Goal: Task Accomplishment & Management: Manage account settings

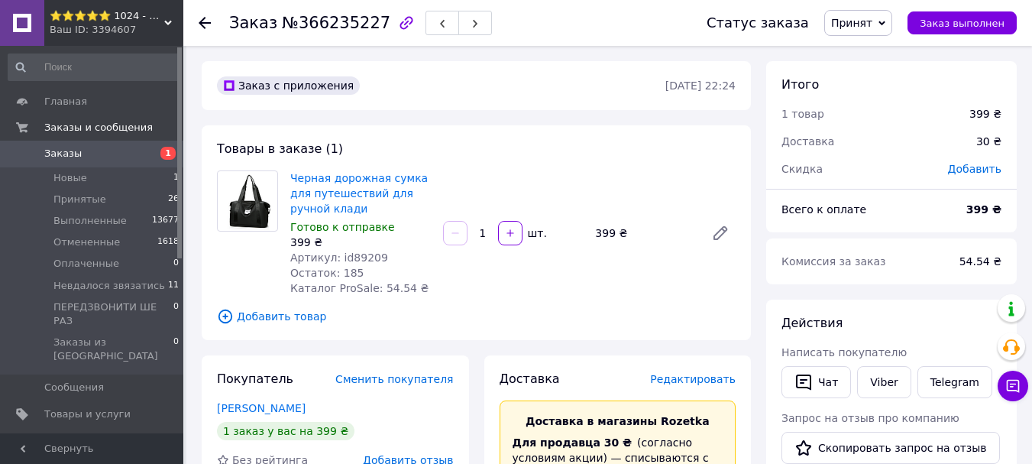
click at [206, 24] on use at bounding box center [205, 23] width 12 height 12
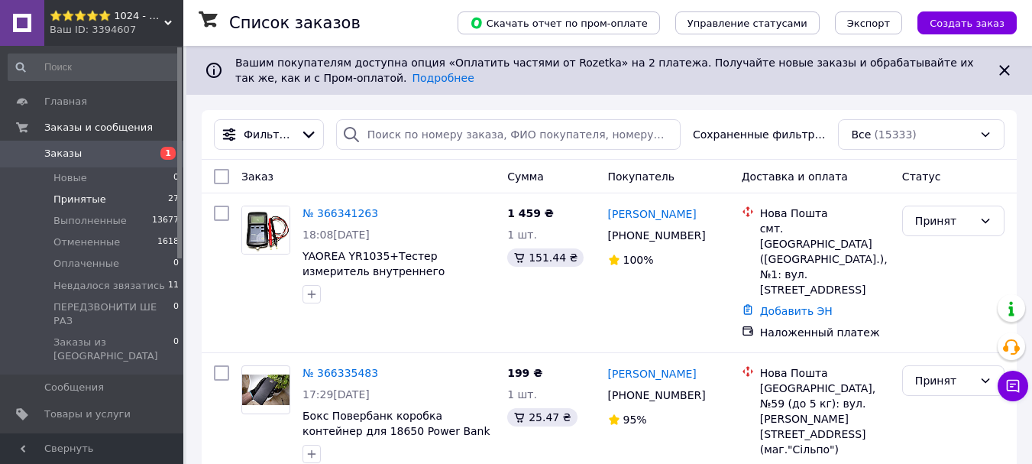
click at [87, 200] on span "Принятые" at bounding box center [79, 200] width 53 height 14
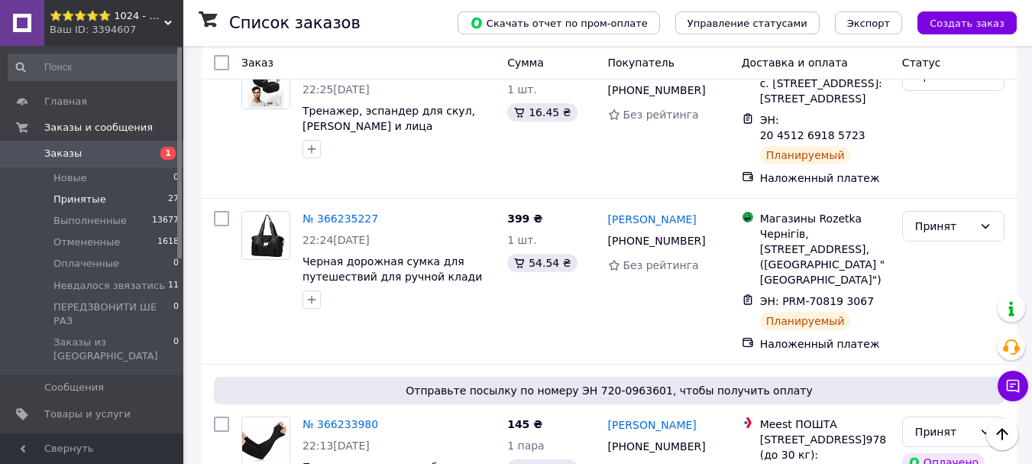
scroll to position [4228, 0]
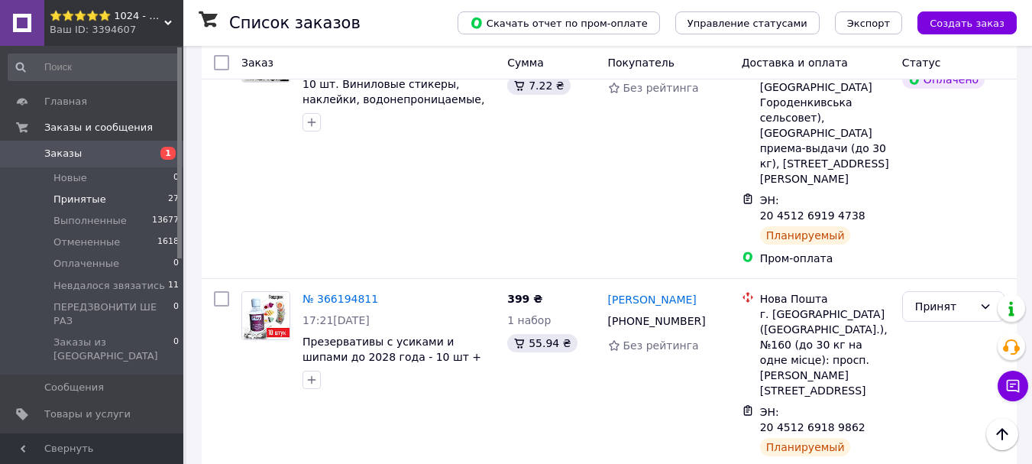
scroll to position [4152, 0]
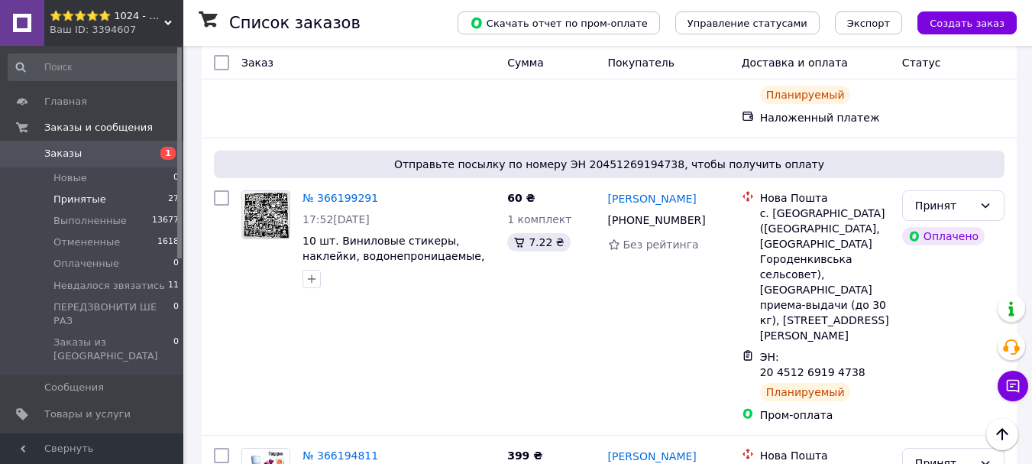
scroll to position [3999, 0]
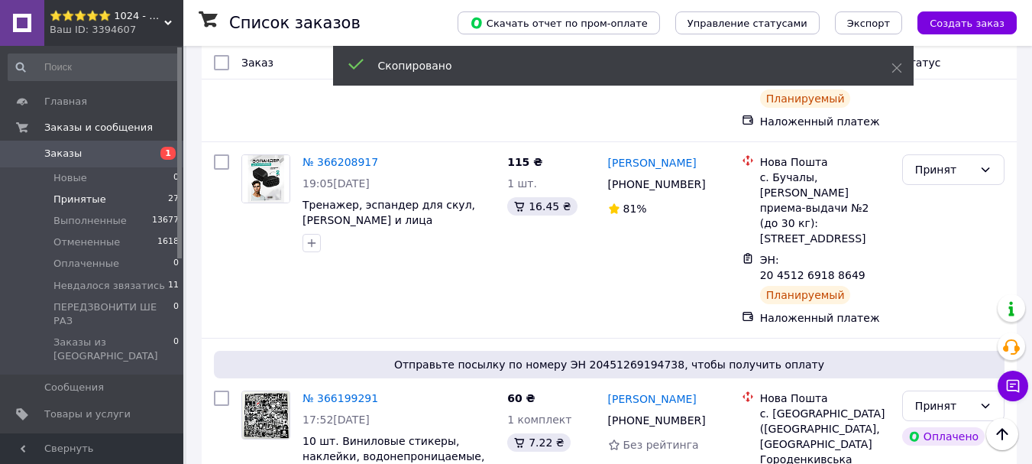
scroll to position [3770, 0]
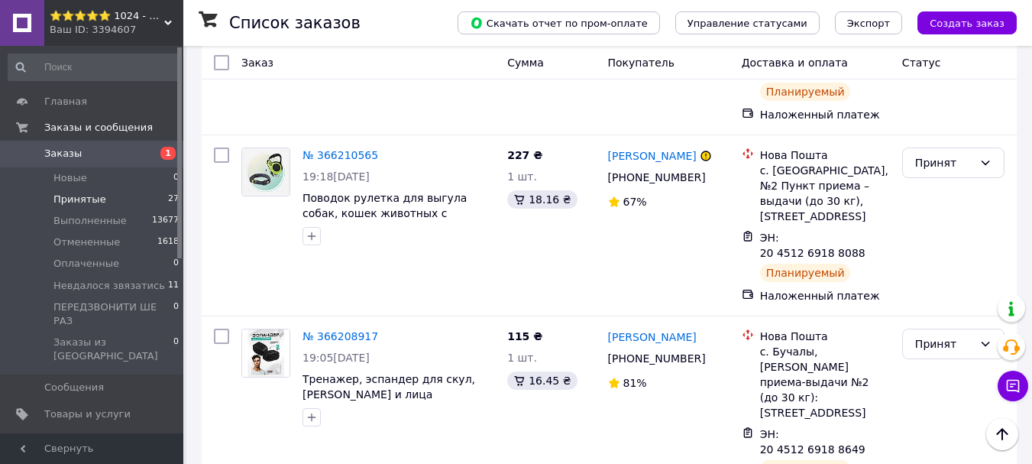
scroll to position [3617, 0]
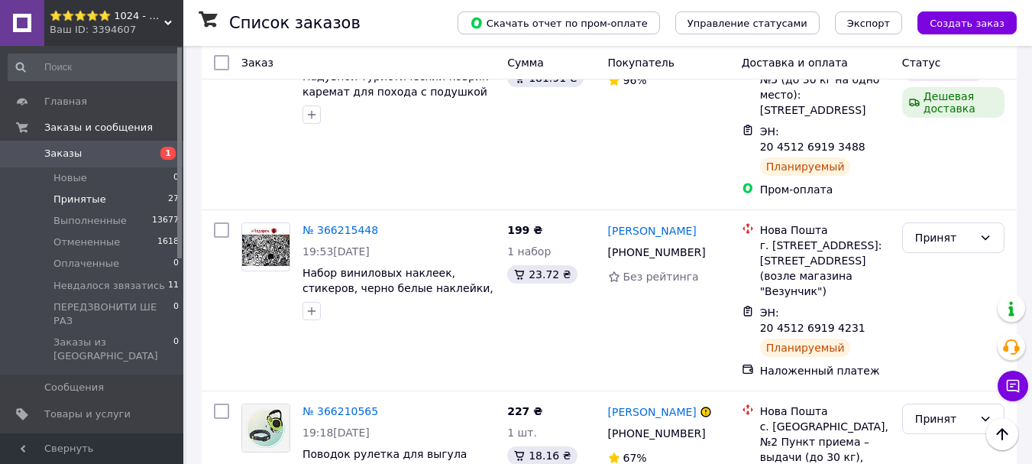
scroll to position [3311, 0]
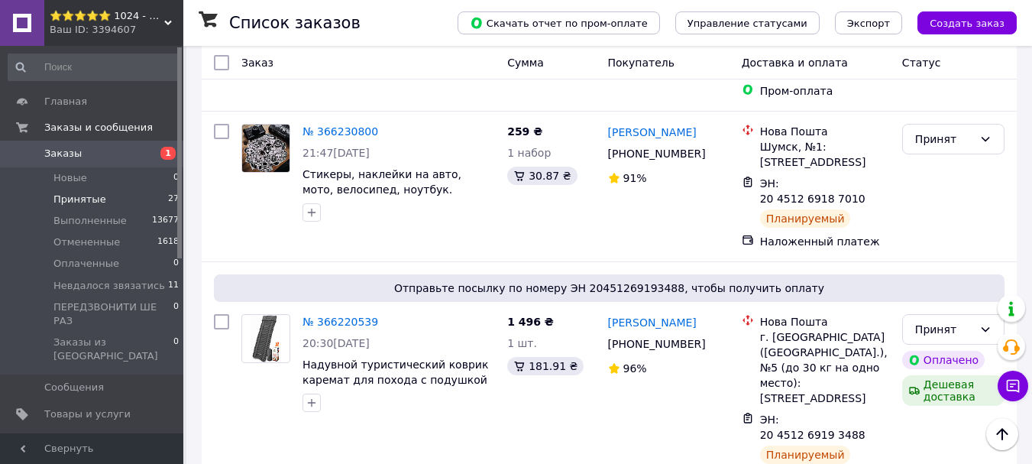
scroll to position [3082, 0]
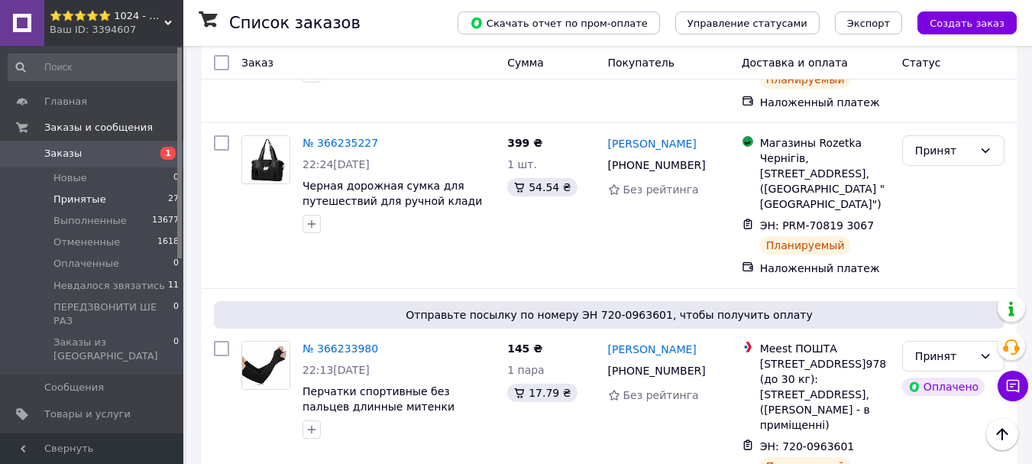
scroll to position [2700, 0]
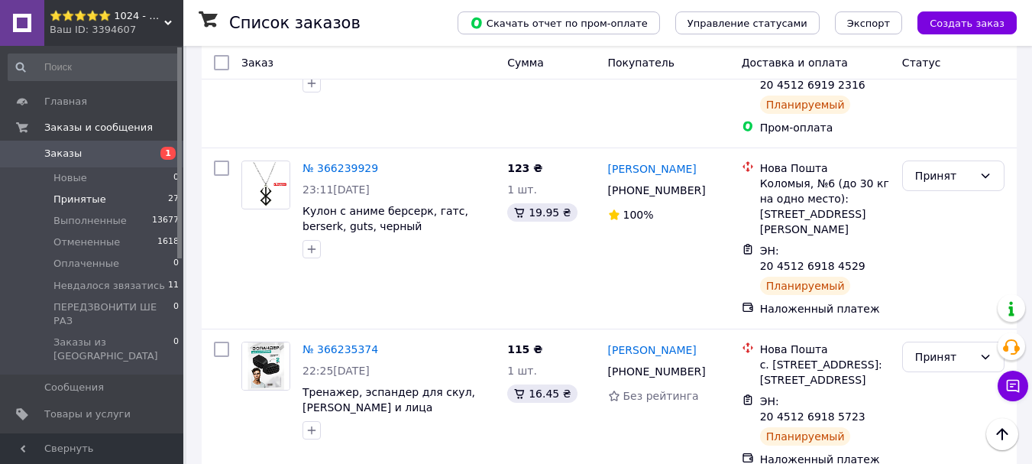
scroll to position [2318, 0]
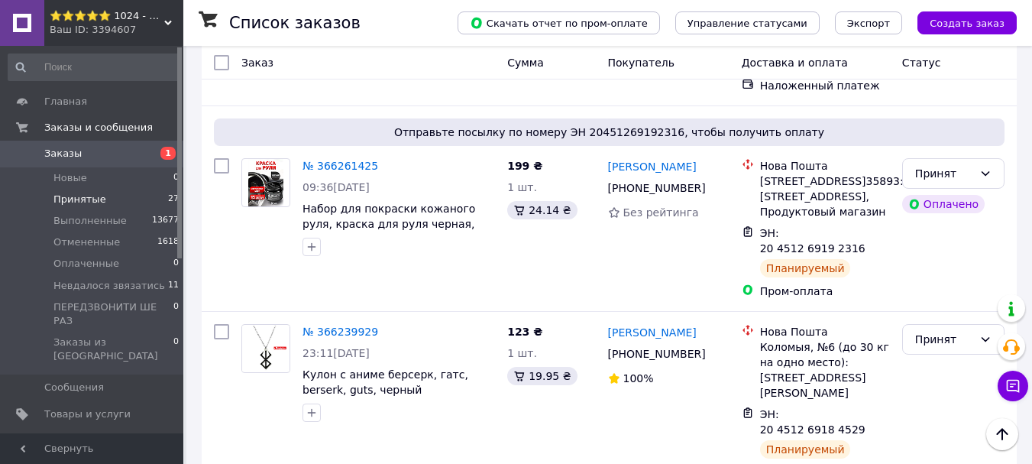
scroll to position [2165, 0]
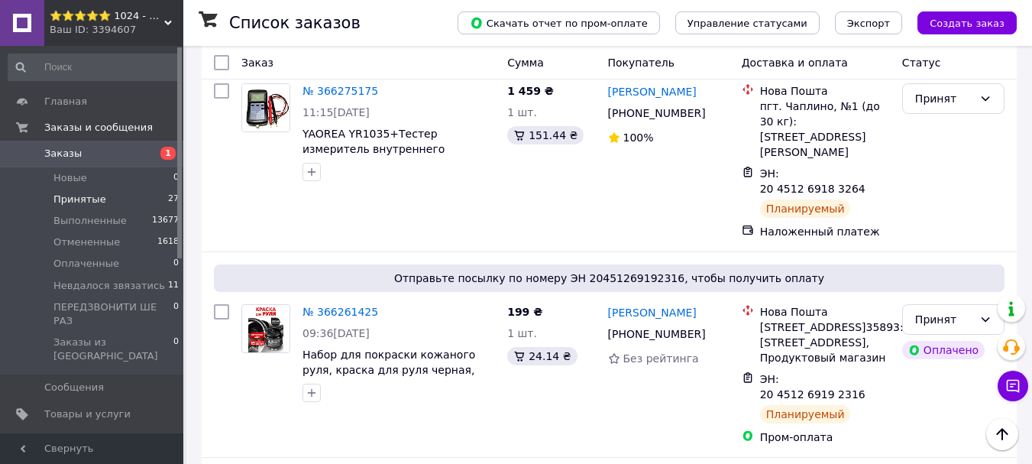
scroll to position [2012, 0]
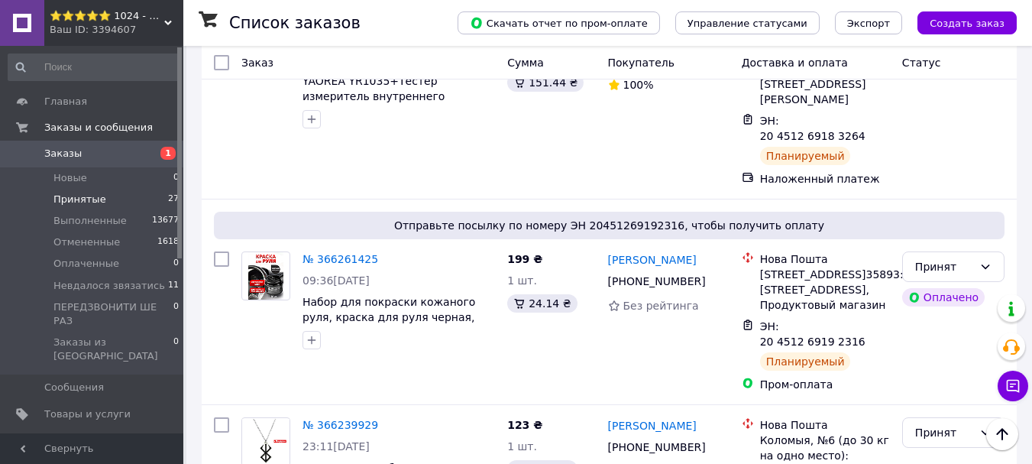
scroll to position [2089, 0]
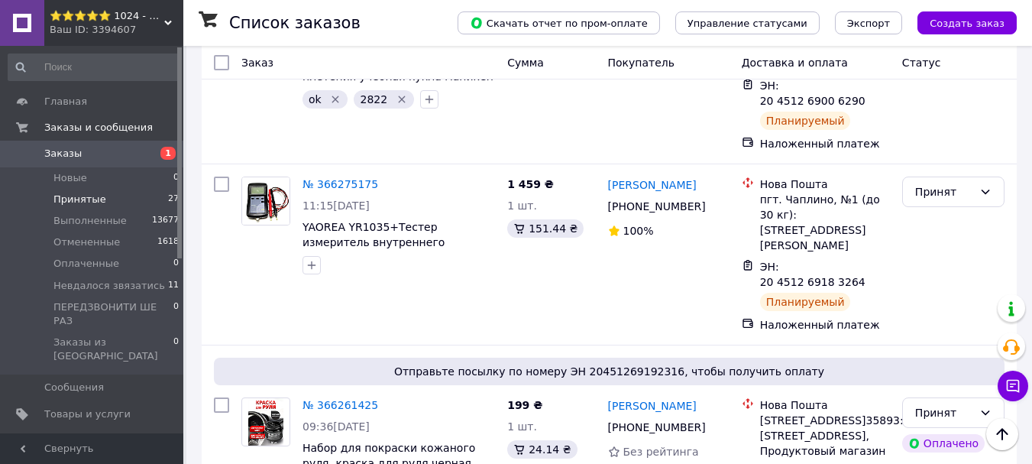
scroll to position [1860, 0]
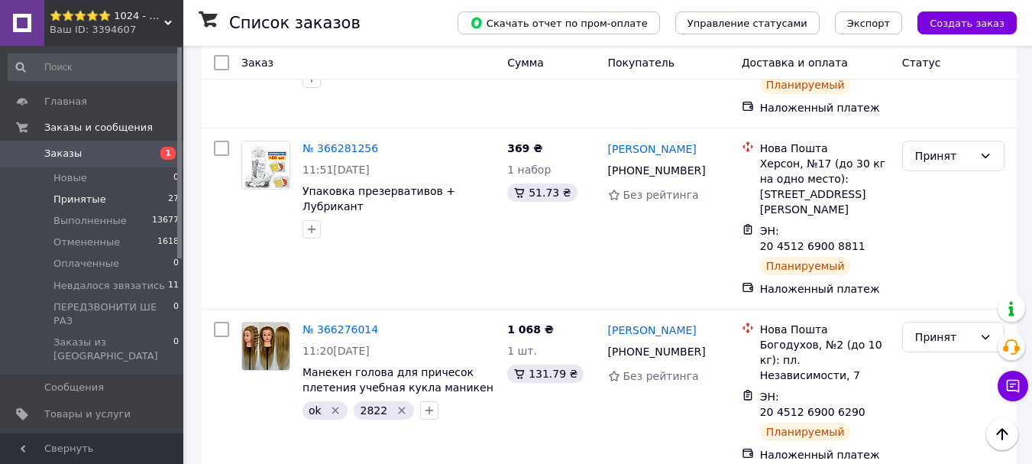
scroll to position [1630, 0]
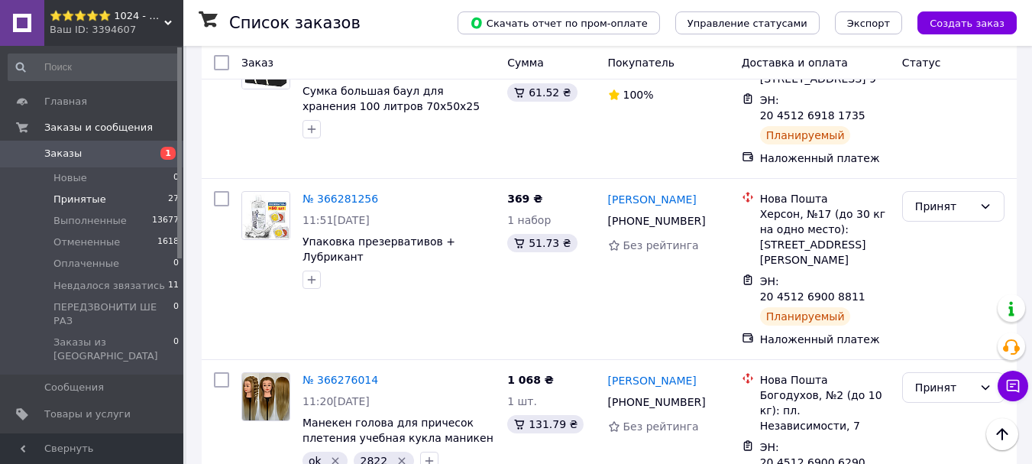
scroll to position [1554, 0]
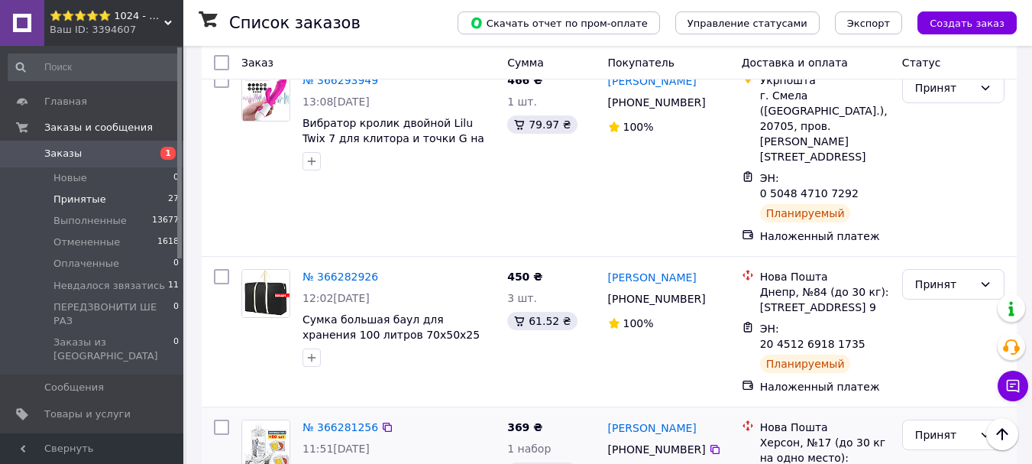
scroll to position [1325, 0]
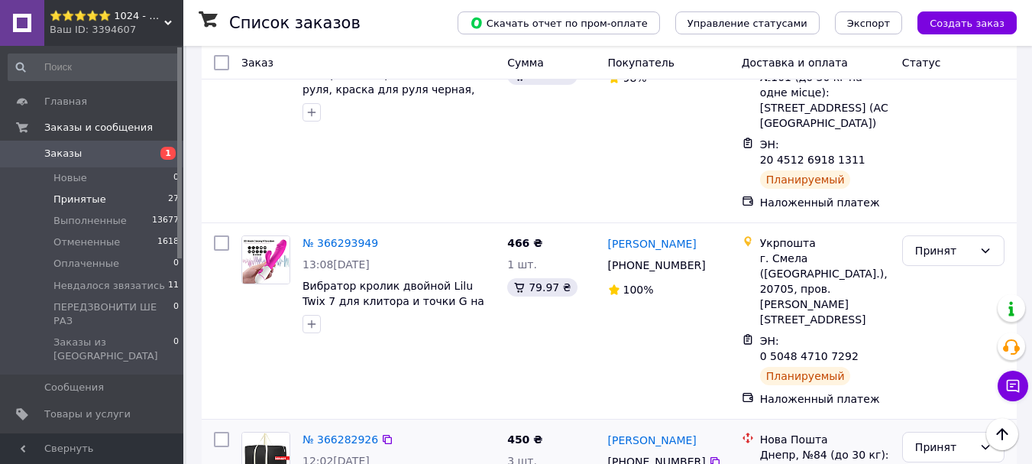
scroll to position [1172, 0]
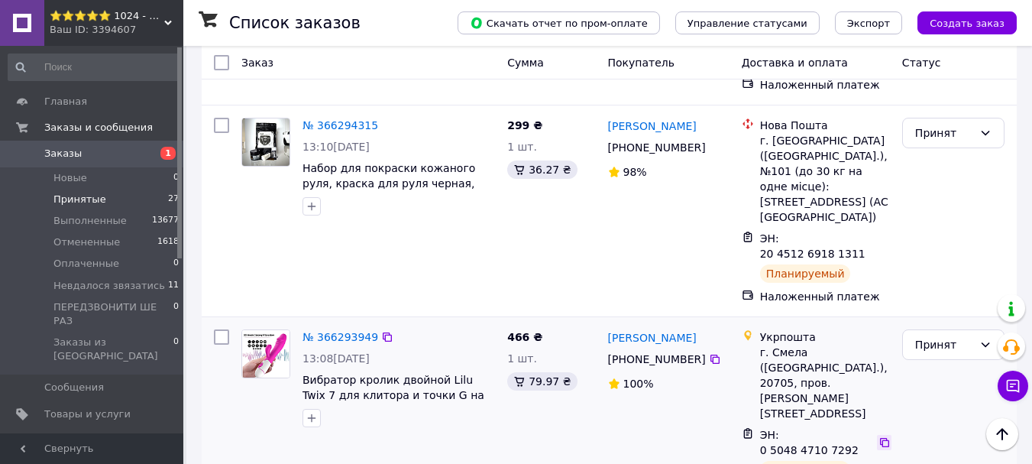
click at [880, 438] on icon at bounding box center [884, 442] width 9 height 9
drag, startPoint x: 322, startPoint y: 186, endPoint x: 319, endPoint y: 177, distance: 9.7
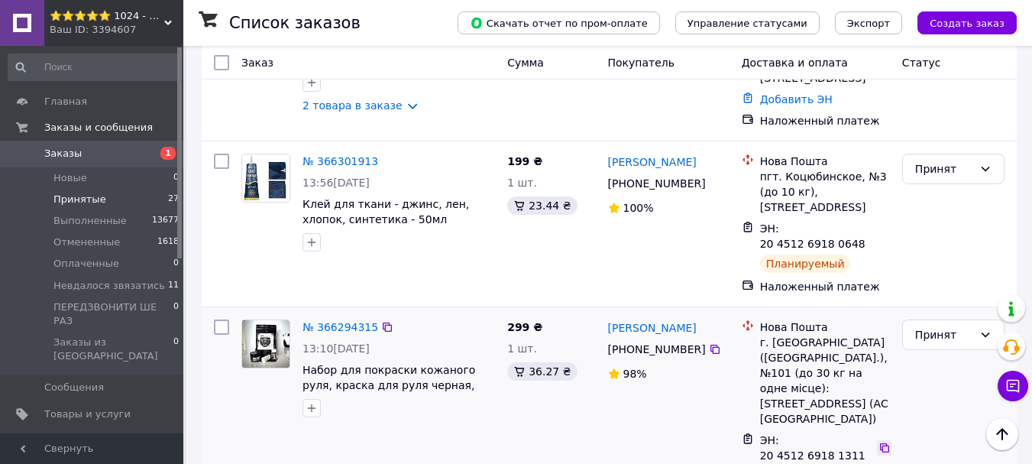
scroll to position [866, 0]
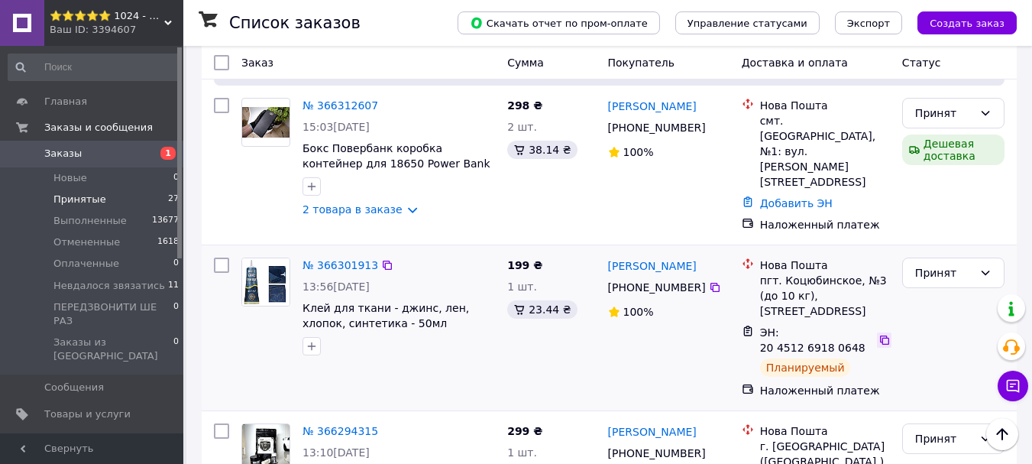
click at [880, 335] on icon at bounding box center [884, 339] width 9 height 9
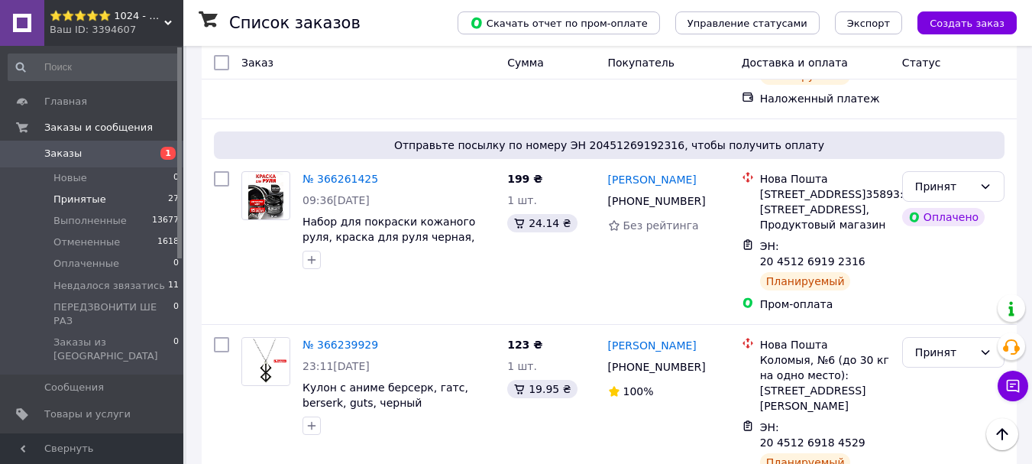
scroll to position [2139, 0]
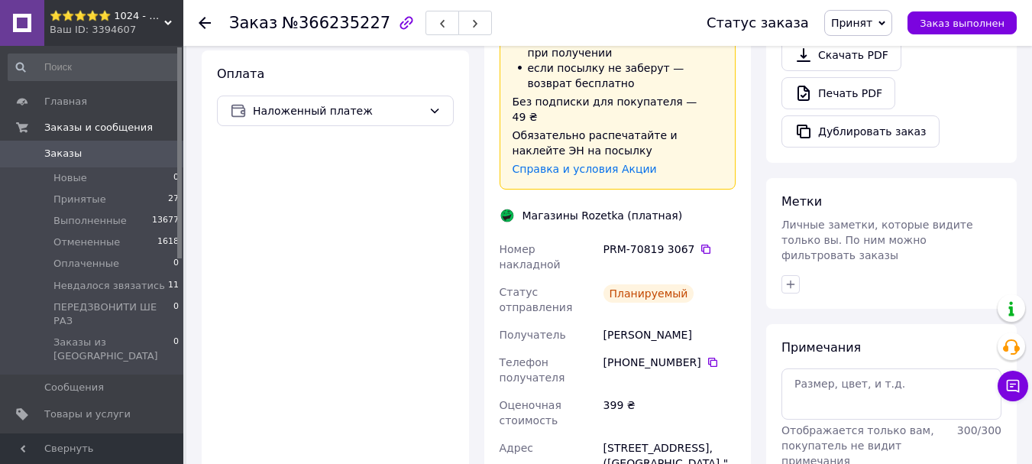
scroll to position [535, 0]
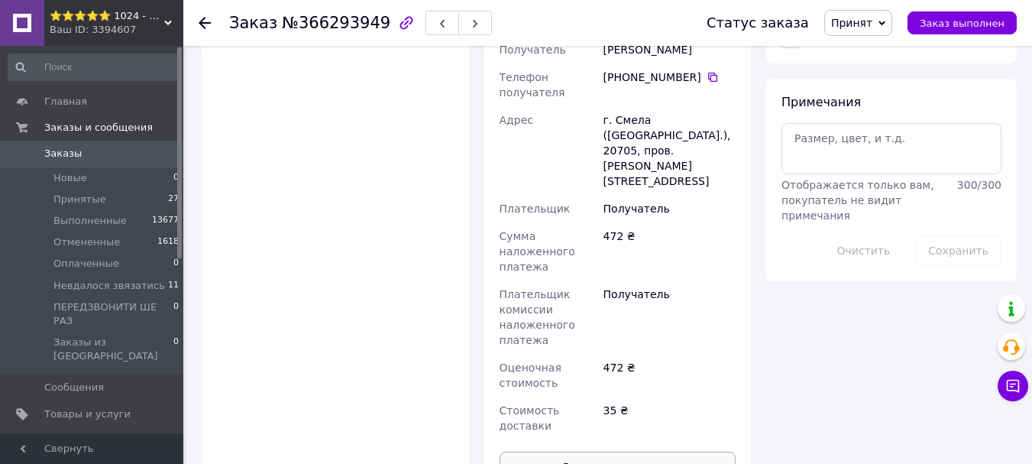
scroll to position [917, 0]
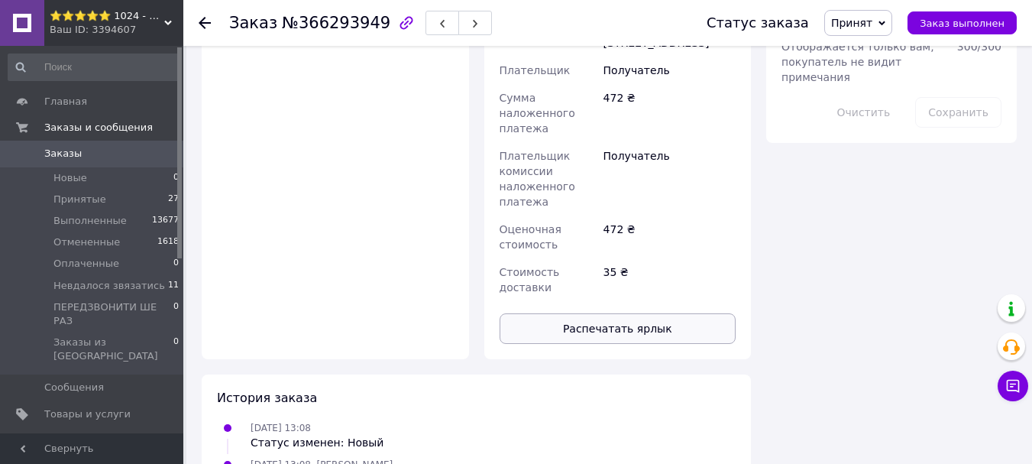
click at [652, 313] on button "Распечатать ярлык" at bounding box center [618, 328] width 237 height 31
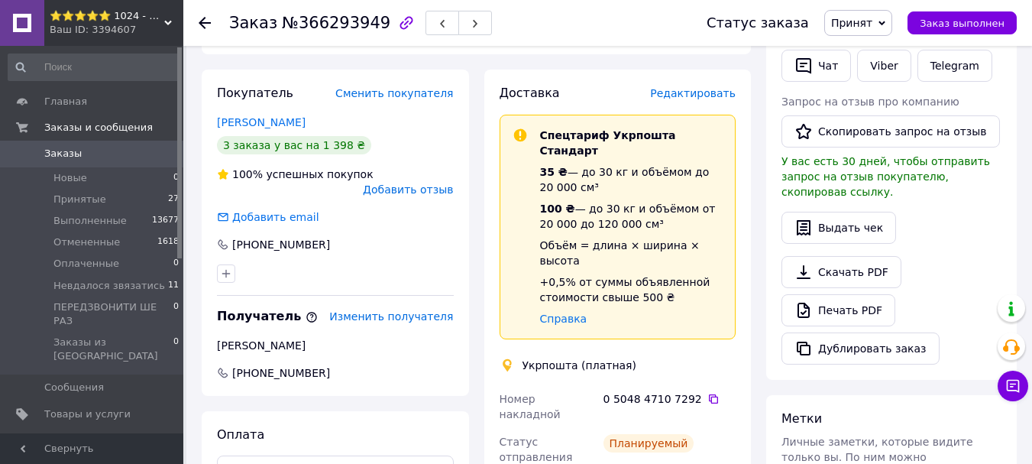
scroll to position [382, 0]
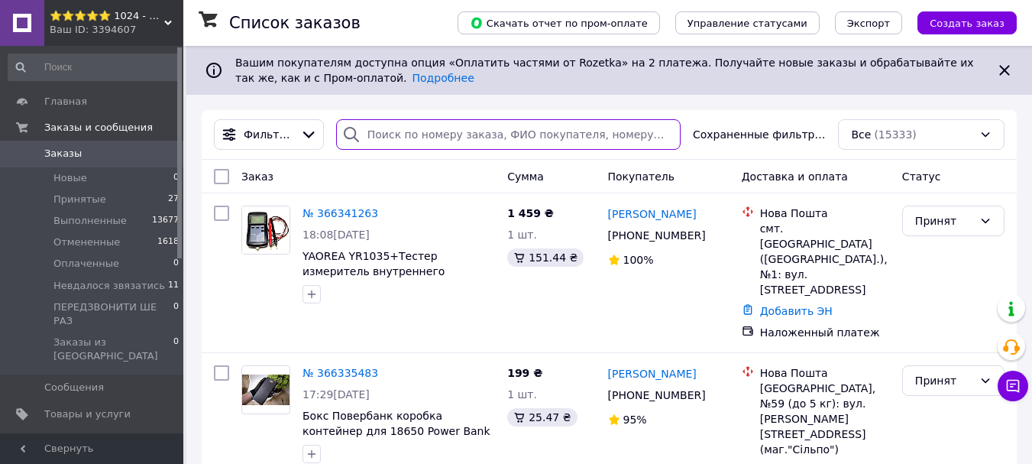
click at [565, 140] on input "search" at bounding box center [508, 134] width 345 height 31
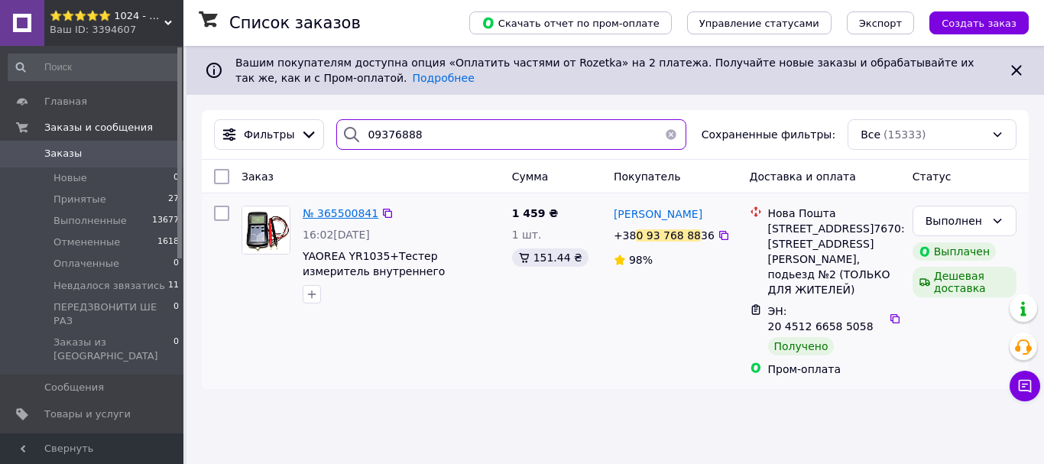
type input "09376888"
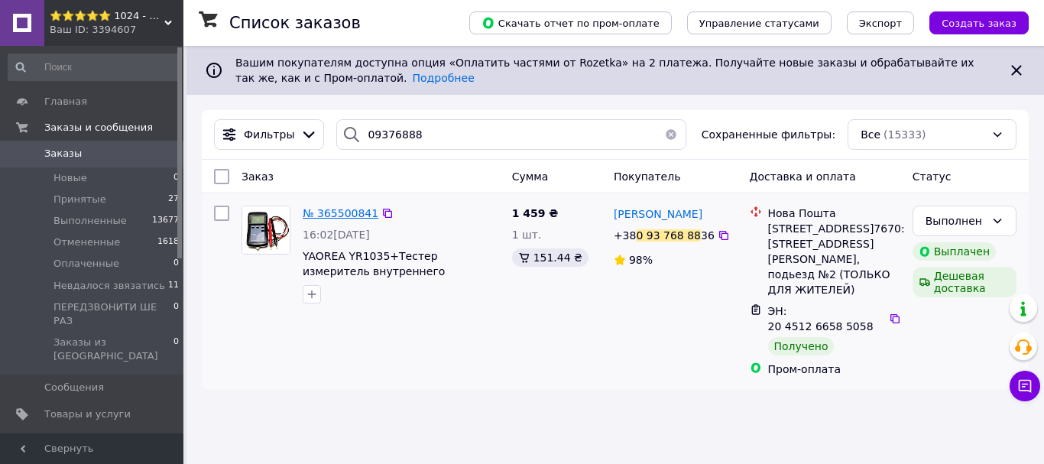
click at [340, 217] on span "№ 365500841" at bounding box center [341, 213] width 76 height 12
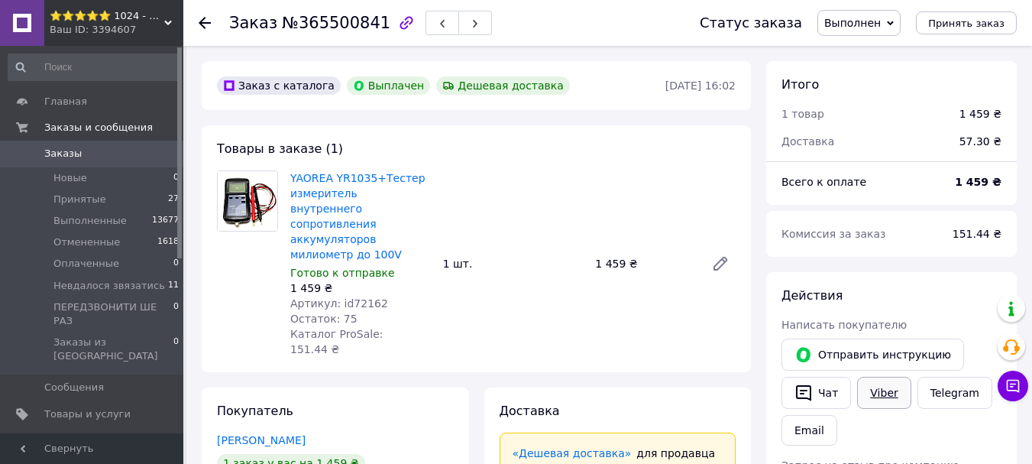
click at [886, 381] on link "Viber" at bounding box center [883, 393] width 53 height 32
